Goal: Navigation & Orientation: Find specific page/section

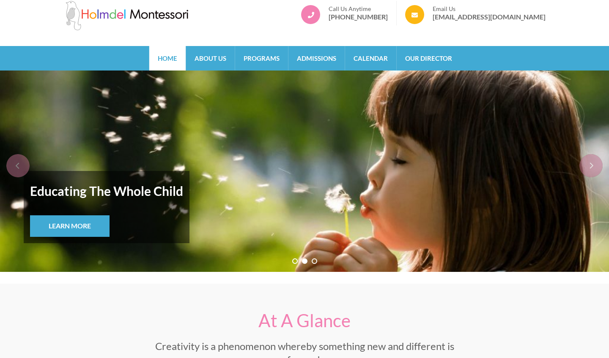
scroll to position [14, 0]
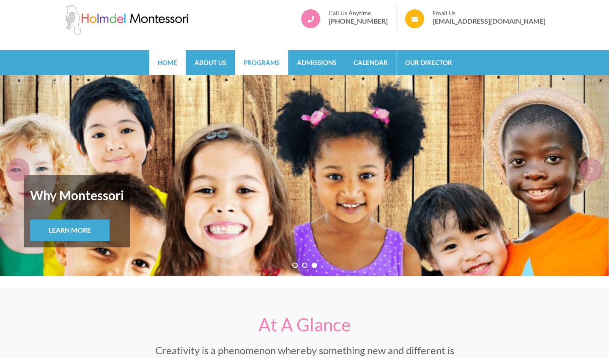
click at [269, 64] on link "Programs" at bounding box center [261, 62] width 53 height 25
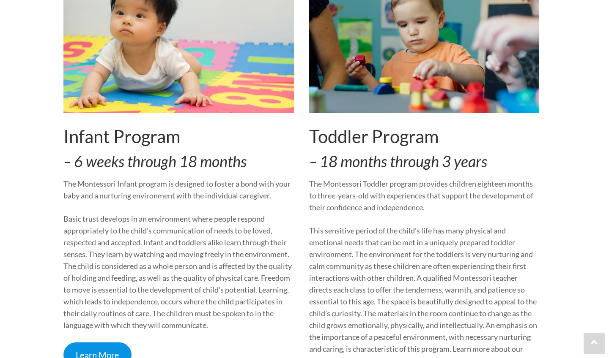
scroll to position [200, 0]
click at [368, 264] on p "This sensitive period of the child’s life has many physical and emotional needs…" at bounding box center [424, 295] width 230 height 142
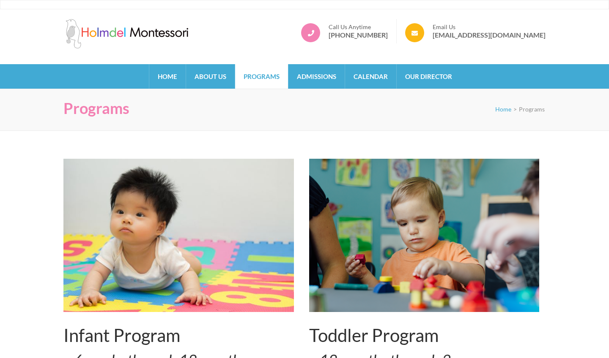
scroll to position [0, 0]
click at [324, 84] on link "Admissions" at bounding box center [316, 76] width 56 height 25
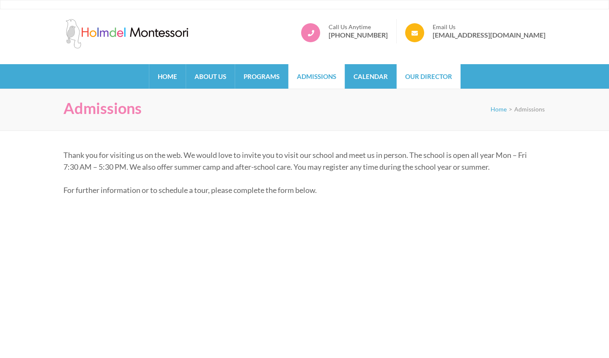
click at [412, 79] on link "Our Director" at bounding box center [428, 76] width 64 height 25
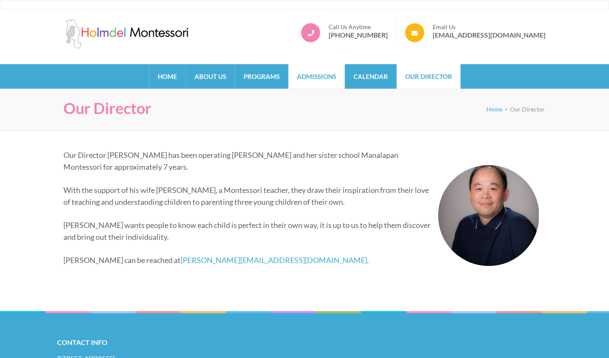
click at [329, 78] on link "Admissions" at bounding box center [316, 76] width 56 height 25
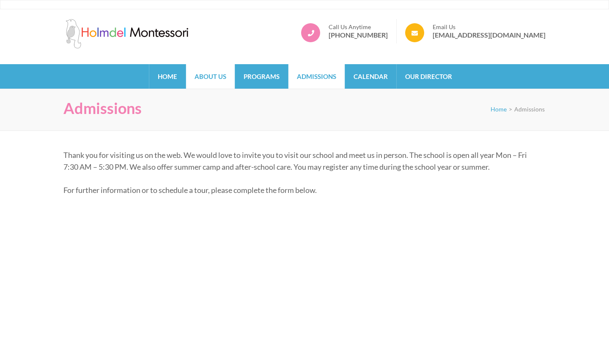
click at [207, 71] on link "About Us" at bounding box center [210, 76] width 49 height 25
